Goal: Task Accomplishment & Management: Use online tool/utility

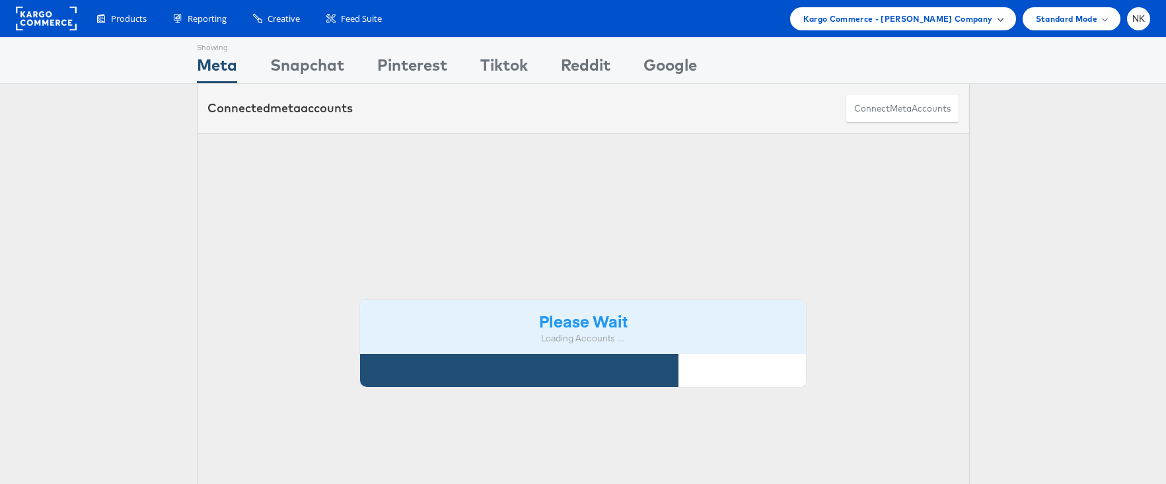
click at [895, 29] on div "Kargo Commerce - Namit Kumar Company" at bounding box center [903, 18] width 226 height 23
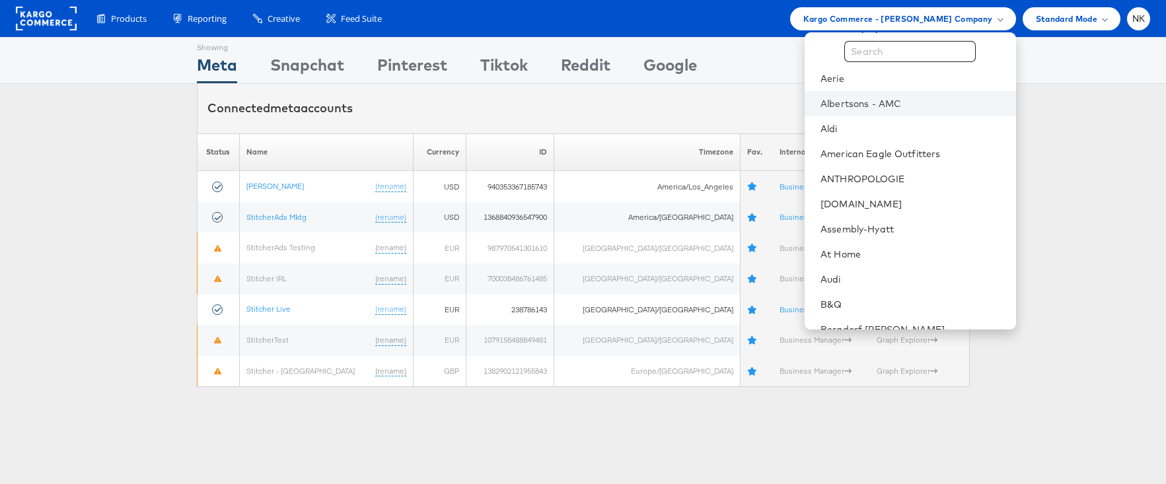
scroll to position [21, 0]
click at [890, 109] on li "Albertsons - AMC" at bounding box center [909, 102] width 211 height 25
click at [876, 106] on link "Albertsons - AMC" at bounding box center [912, 103] width 184 height 13
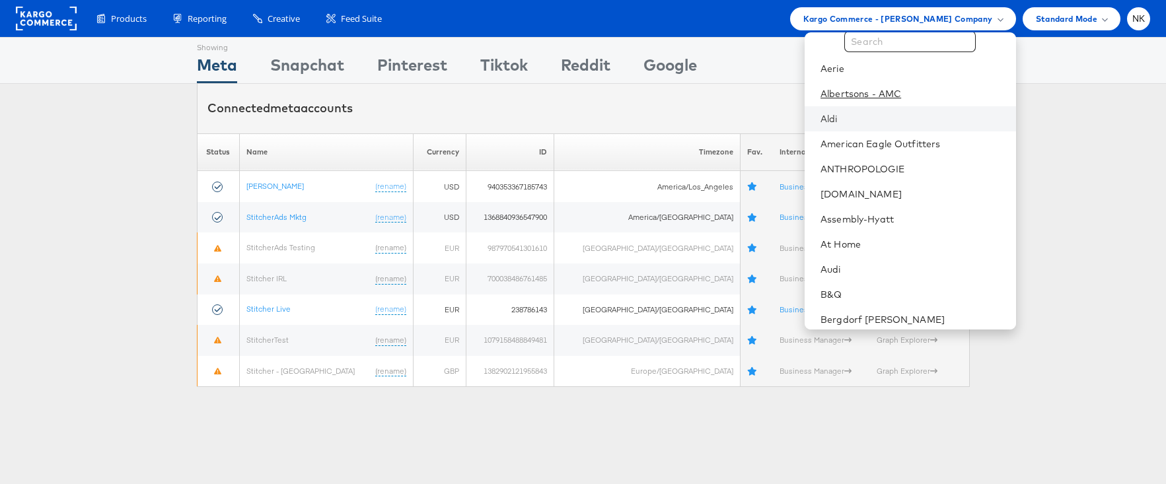
scroll to position [28, 0]
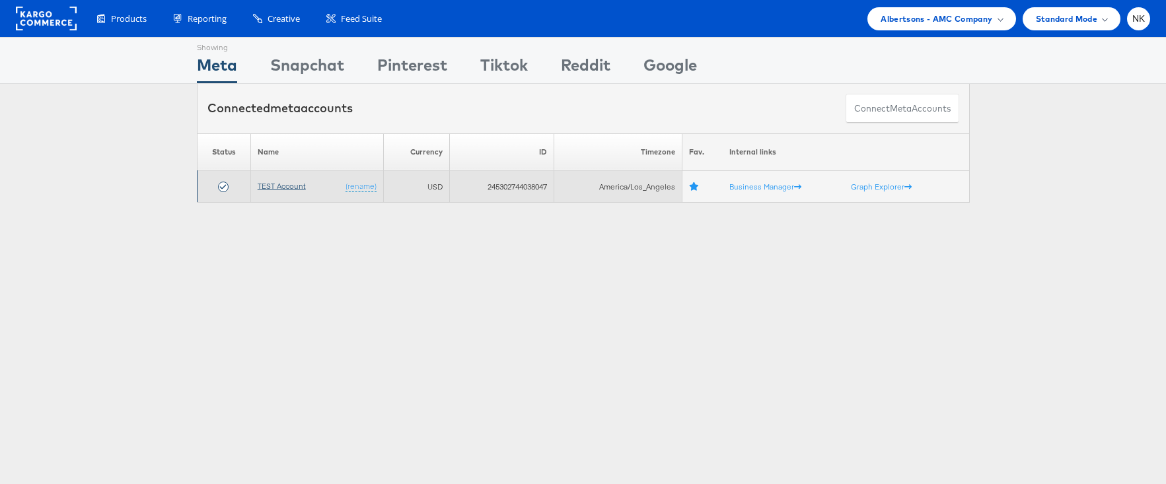
click at [264, 184] on link "TEST Account" at bounding box center [282, 186] width 48 height 10
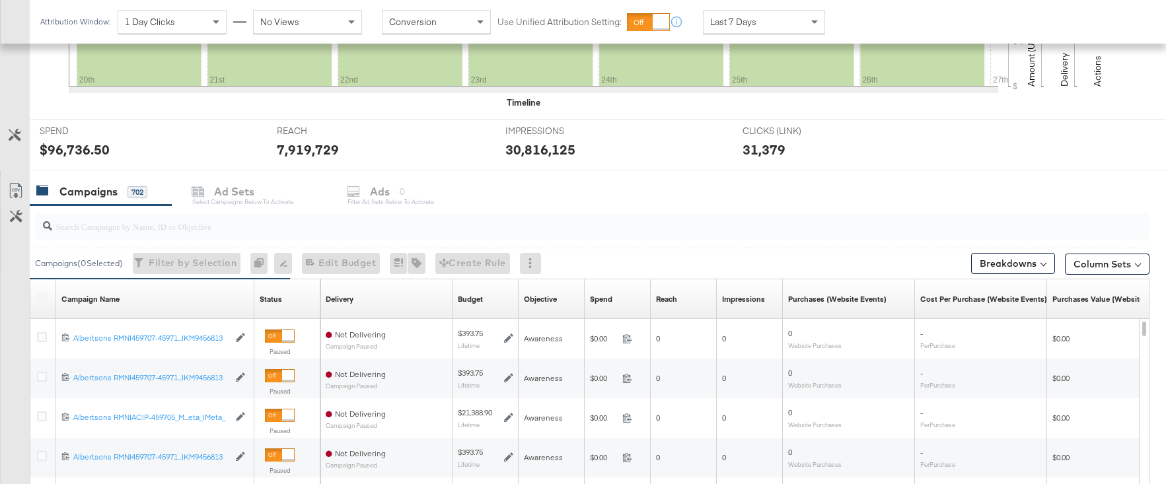
scroll to position [454, 0]
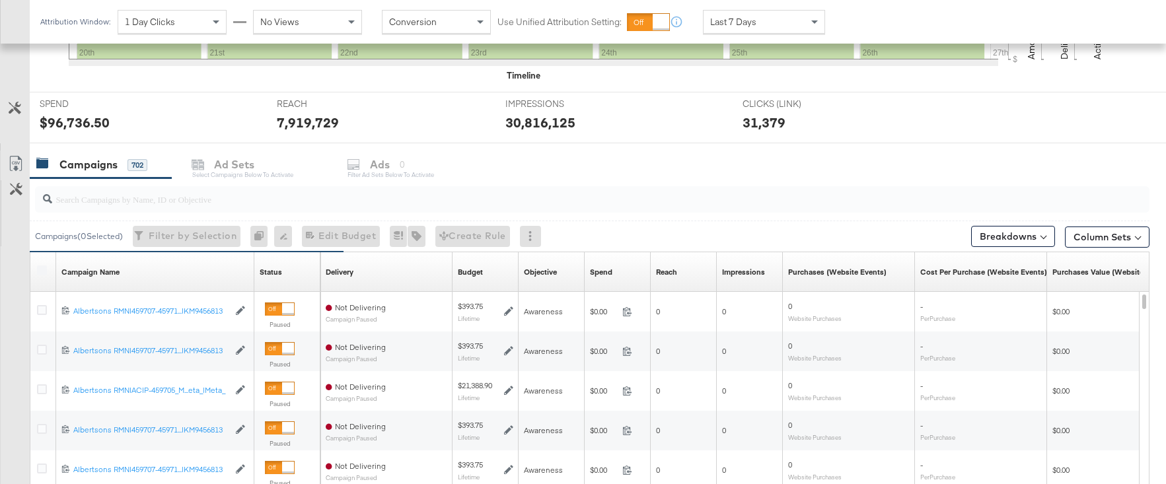
click at [192, 199] on input "search" at bounding box center [550, 194] width 996 height 26
paste input "120229509340170307"
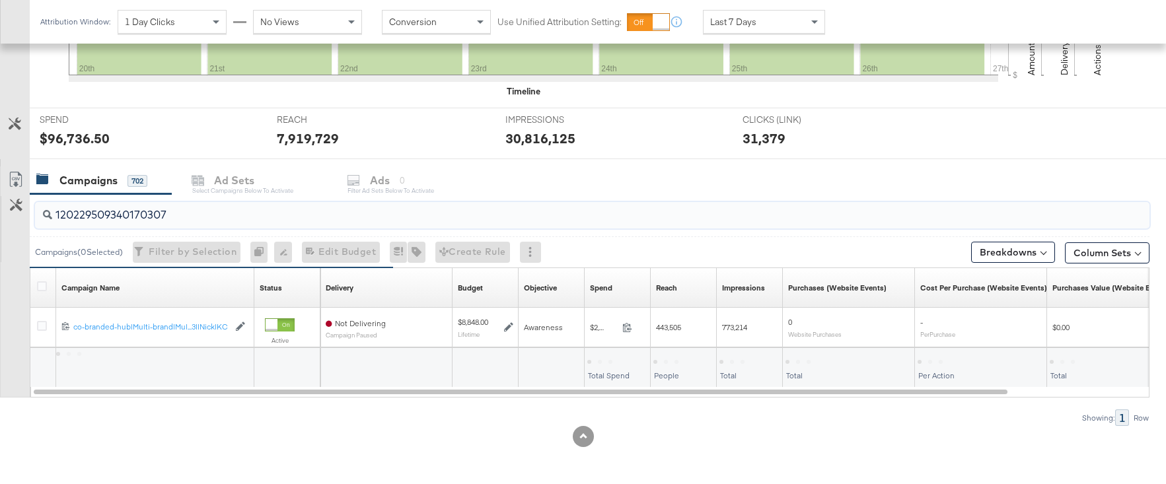
scroll to position [439, 0]
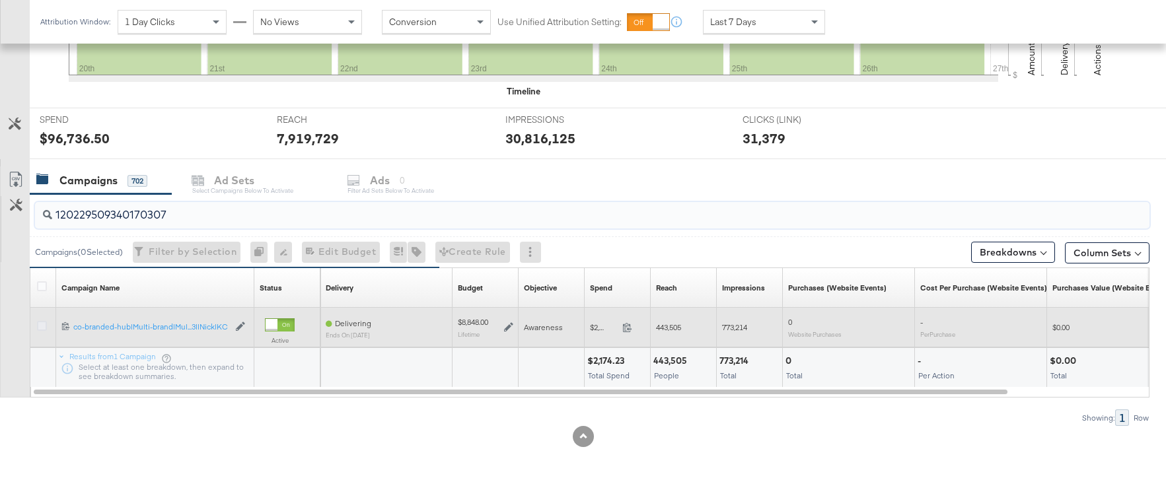
type input "120229509340170307"
click at [42, 325] on icon at bounding box center [42, 326] width 10 height 10
click at [0, 0] on input "checkbox" at bounding box center [0, 0] width 0 height 0
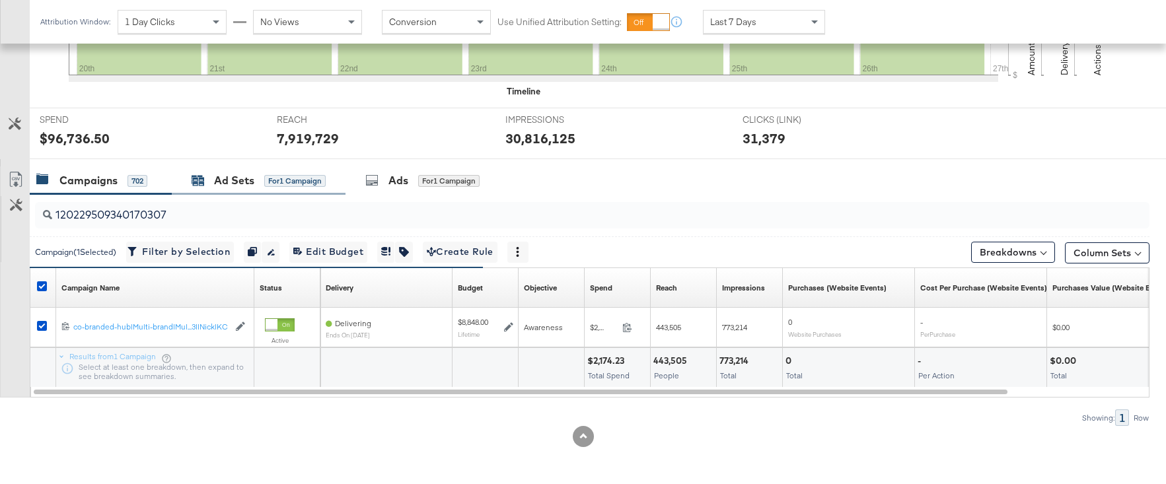
click at [206, 184] on div "Ad Sets for 1 Campaign" at bounding box center [259, 180] width 134 height 15
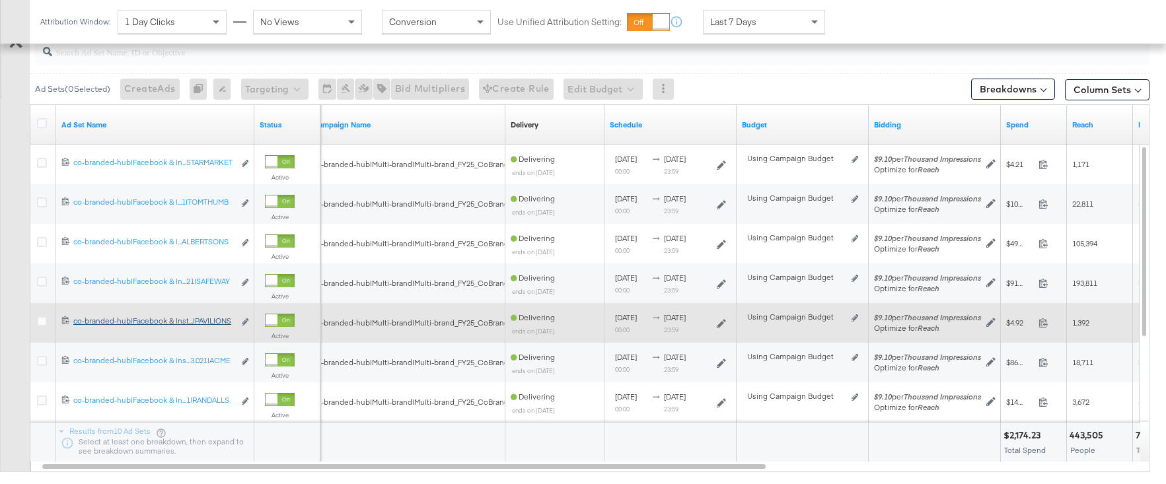
scroll to position [600, 0]
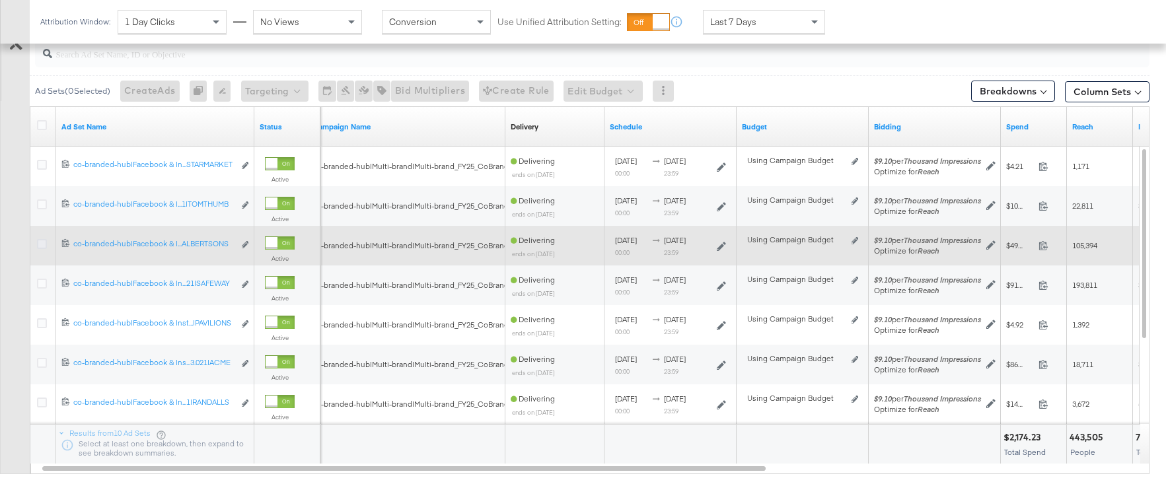
click at [41, 246] on icon at bounding box center [42, 244] width 10 height 10
click at [0, 0] on input "checkbox" at bounding box center [0, 0] width 0 height 0
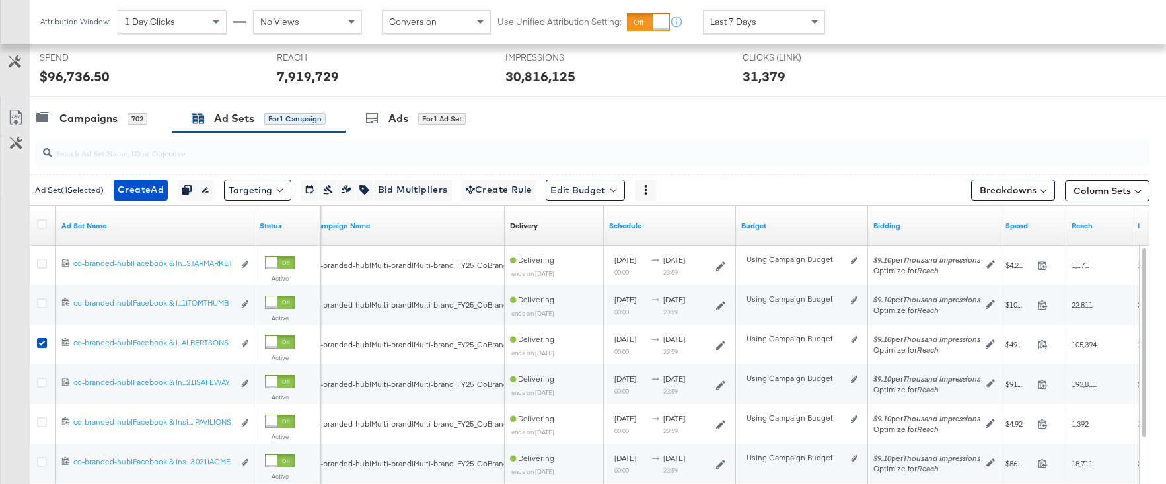
scroll to position [382, 0]
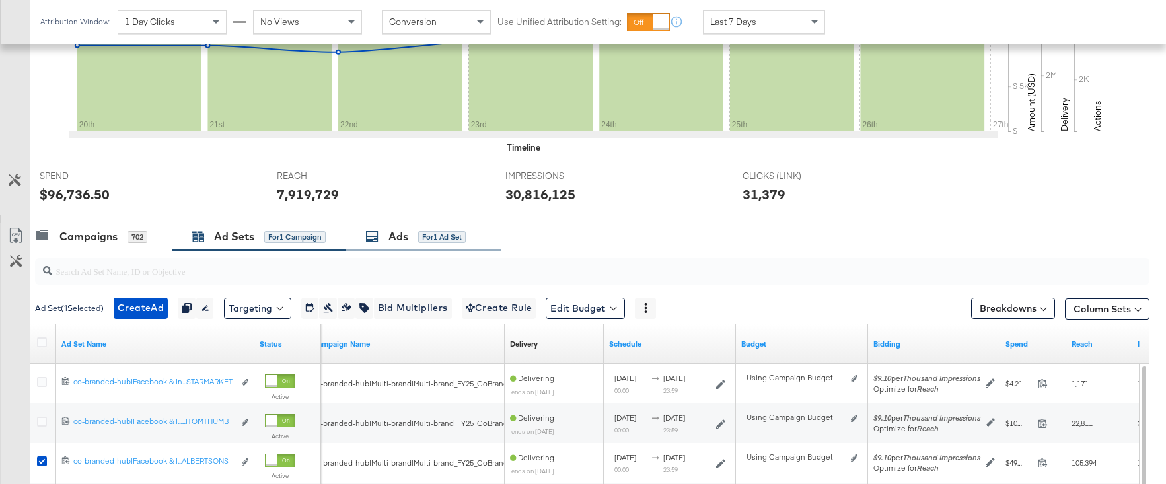
click at [435, 236] on div "for 1 Ad Set" at bounding box center [442, 237] width 48 height 12
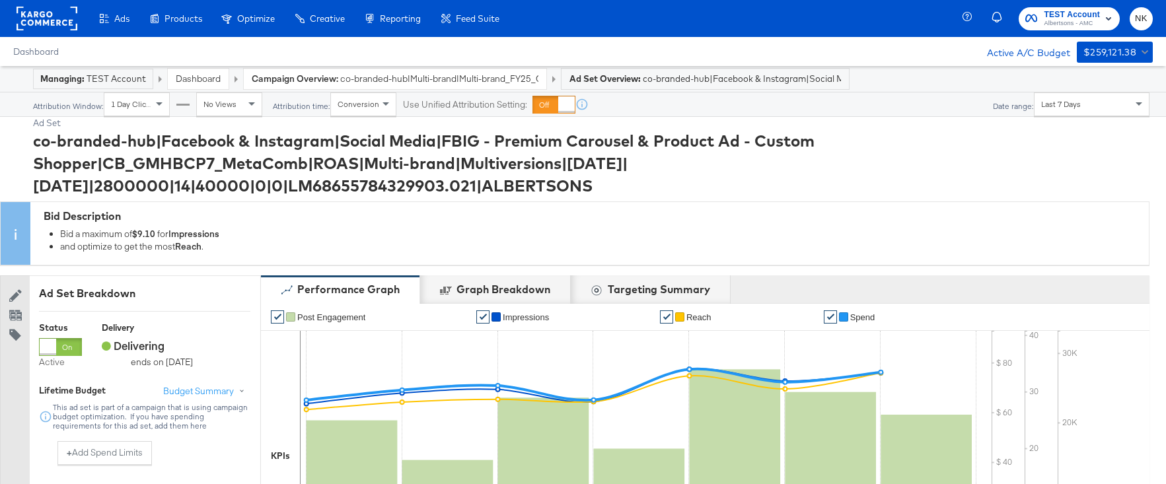
drag, startPoint x: 41, startPoint y: 145, endPoint x: 862, endPoint y: 193, distance: 822.3
click at [862, 193] on div "co-branded-hub|Facebook & Instagram|Social Media|FBIG - Premium Carousel & Prod…" at bounding box center [591, 163] width 1116 height 68
copy div "co-branded-hub|Facebook & Instagram|Social Media|FBIG - Premium Carousel & Prod…"
